Goal: Ask a question

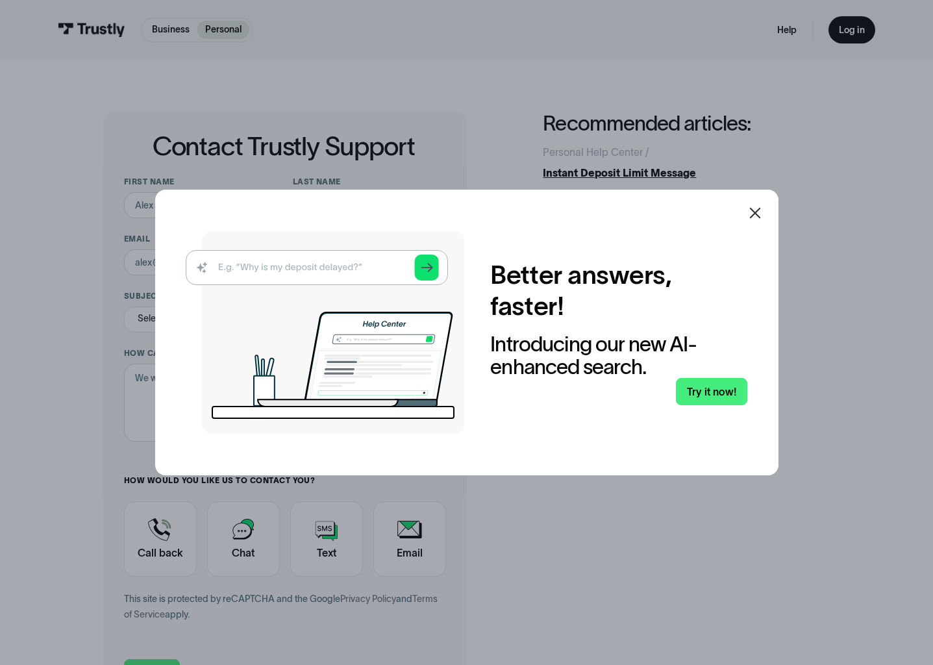
click at [759, 212] on icon at bounding box center [754, 213] width 11 height 11
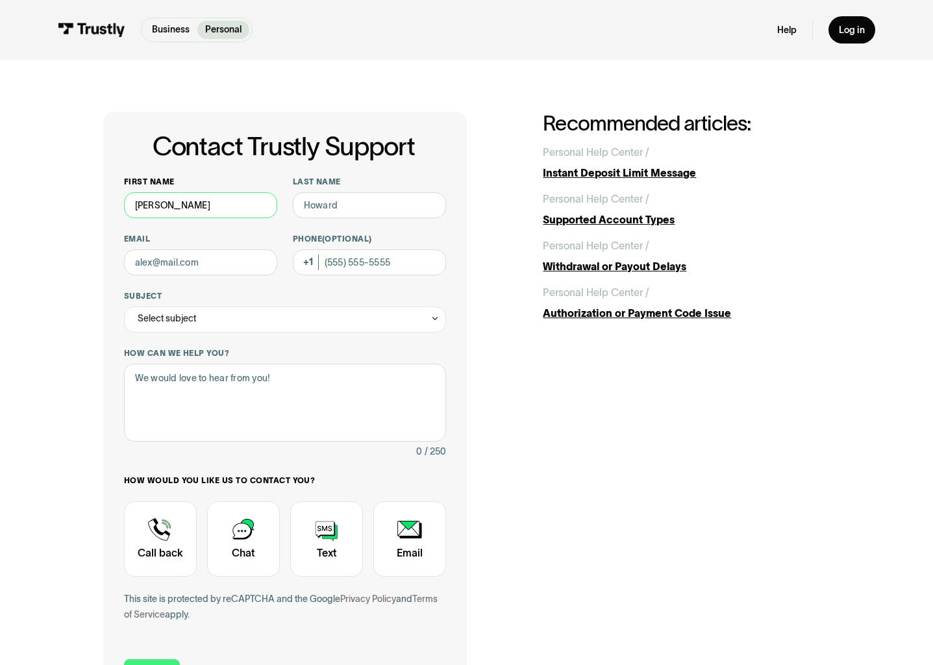
type input "[PERSON_NAME]"
type input "[EMAIL_ADDRESS][DOMAIN_NAME]"
type input "[PHONE_NUMBER]"
click at [219, 318] on div "Select subject" at bounding box center [285, 319] width 322 height 26
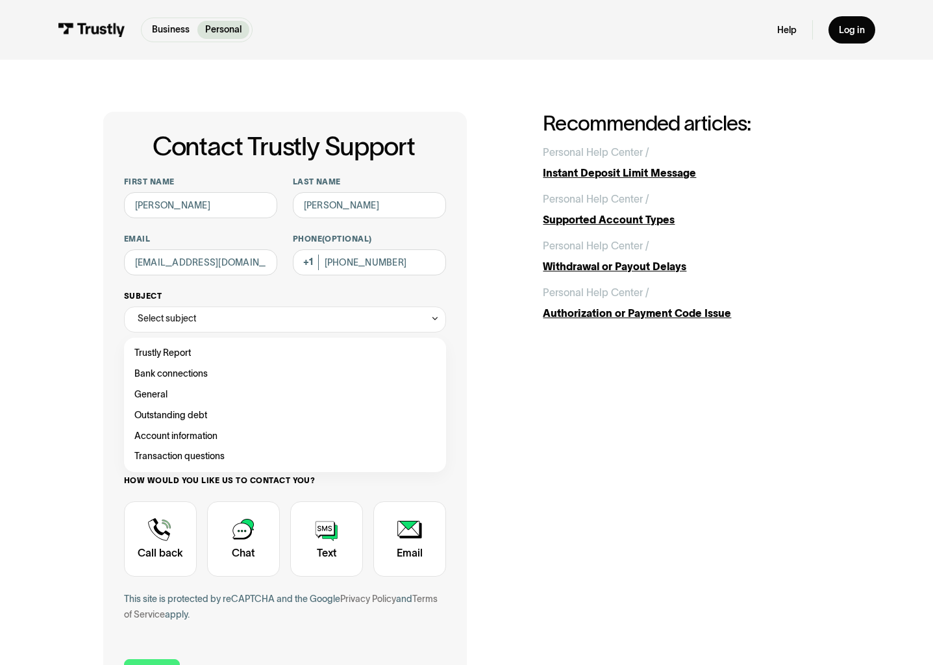
click at [436, 321] on icon "Contact Trustly Support" at bounding box center [435, 319] width 9 height 10
click at [331, 331] on div "Select subject" at bounding box center [285, 319] width 322 height 26
click at [222, 375] on div "Contact Trustly Support" at bounding box center [285, 374] width 312 height 21
type input "**********"
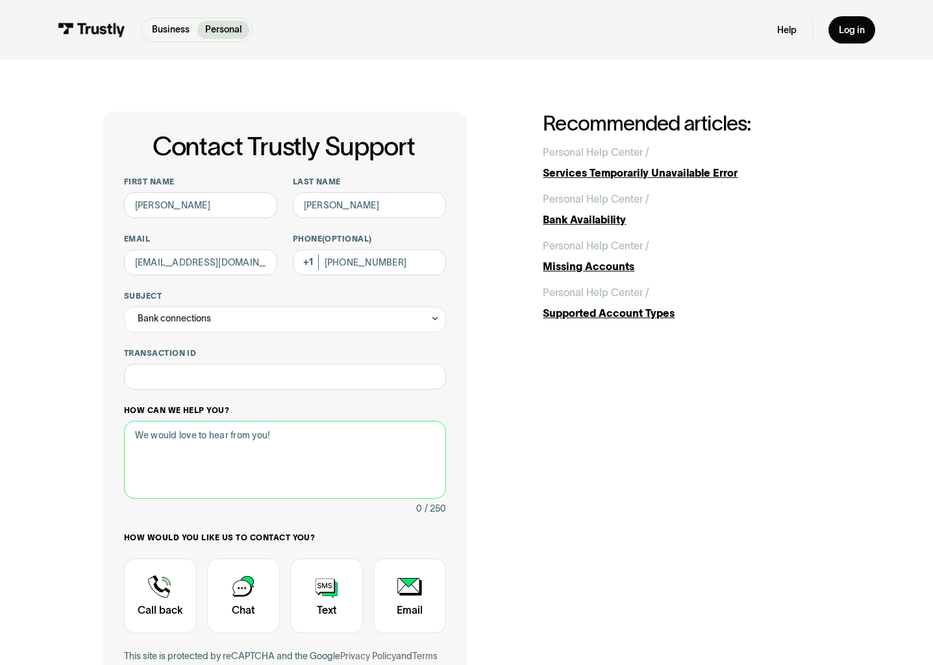
click at [290, 442] on textarea "How can we help you?" at bounding box center [285, 460] width 322 height 78
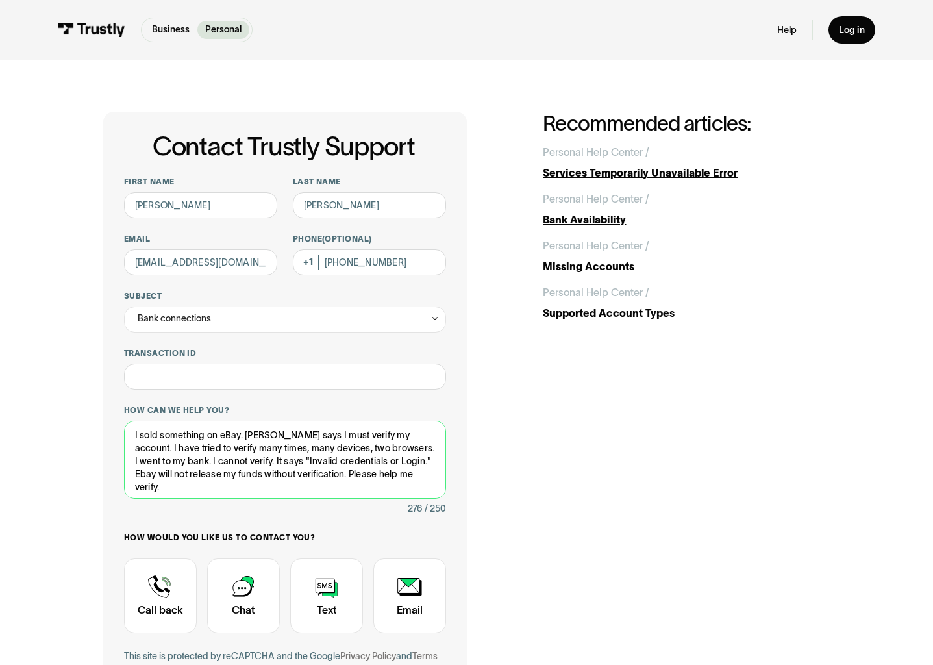
drag, startPoint x: 318, startPoint y: 458, endPoint x: 105, endPoint y: 432, distance: 213.9
click at [105, 432] on div "**********" at bounding box center [285, 438] width 364 height 653
type textarea "I sold something on eBay. [PERSON_NAME] says I must verify my account. I have t…"
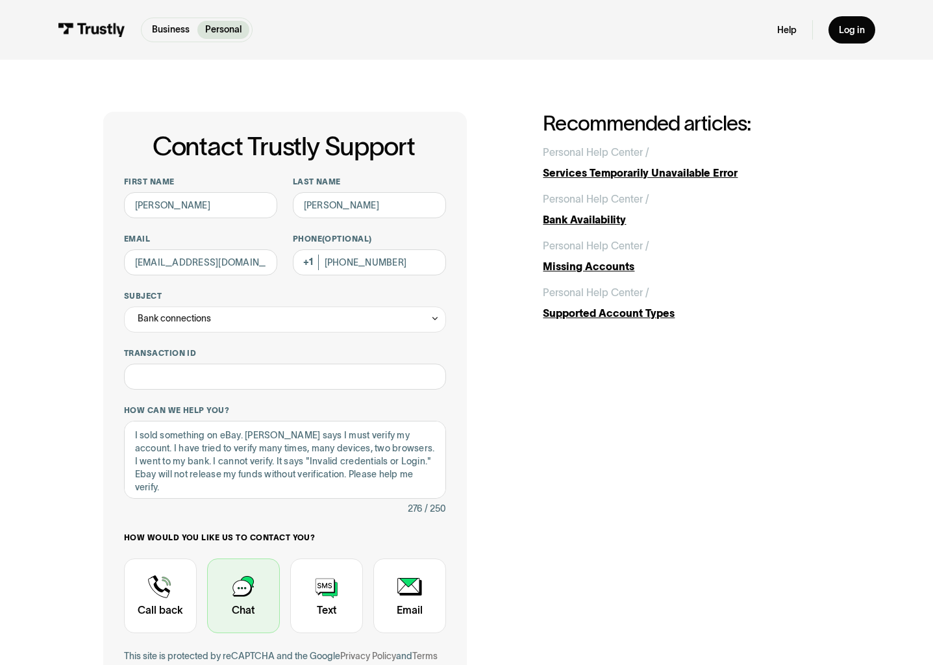
click at [237, 597] on div "Contact Trustly Support" at bounding box center [243, 595] width 73 height 75
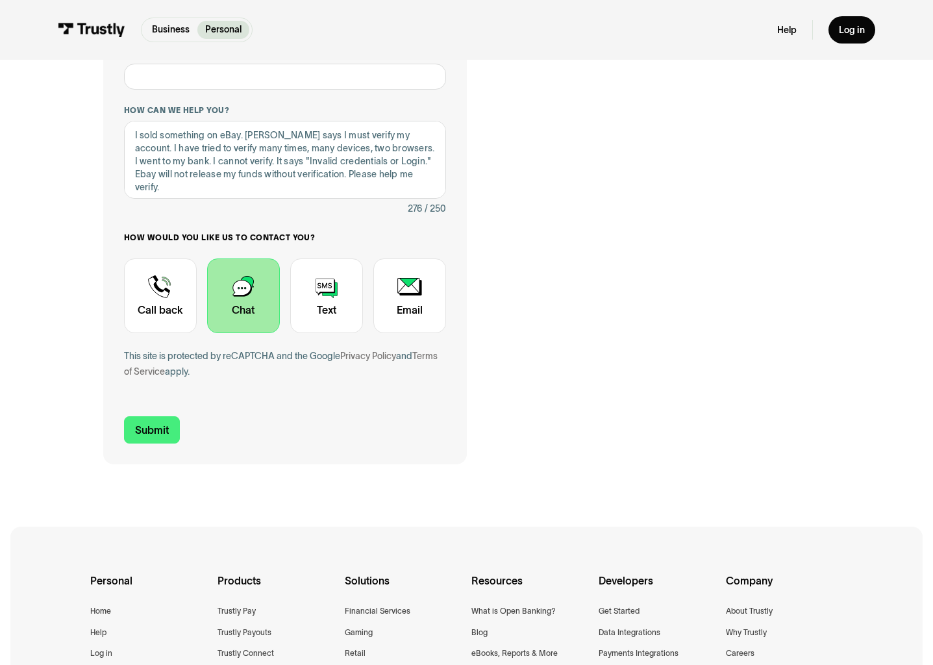
scroll to position [317, 0]
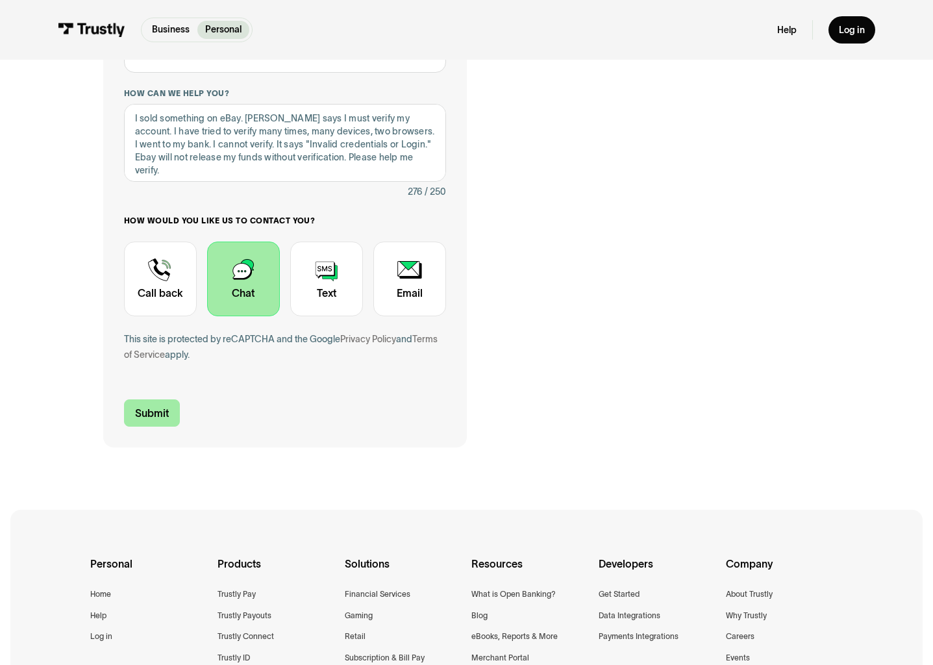
click at [151, 410] on input "Submit" at bounding box center [152, 412] width 56 height 27
type input "[PHONE_NUMBER]"
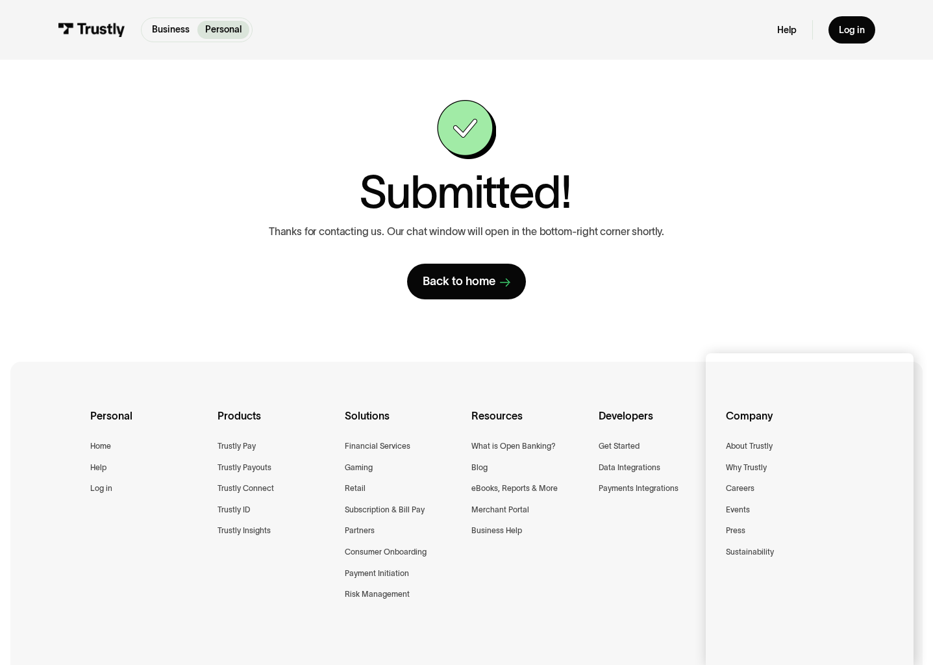
scroll to position [14, 0]
